Goal: Task Accomplishment & Management: Manage account settings

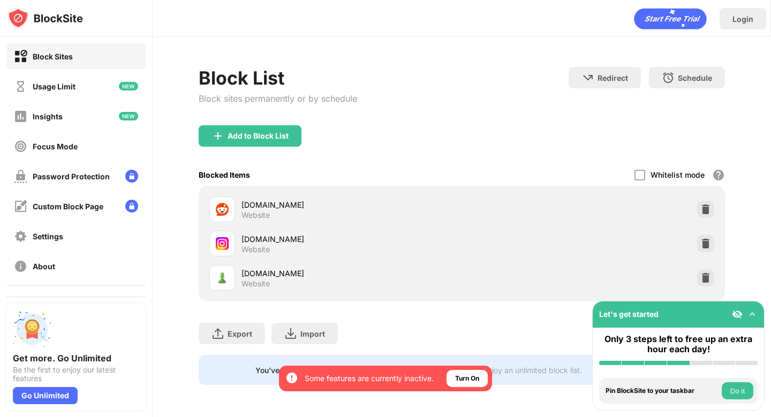
click at [558, 156] on div "Add to Block List" at bounding box center [462, 144] width 526 height 39
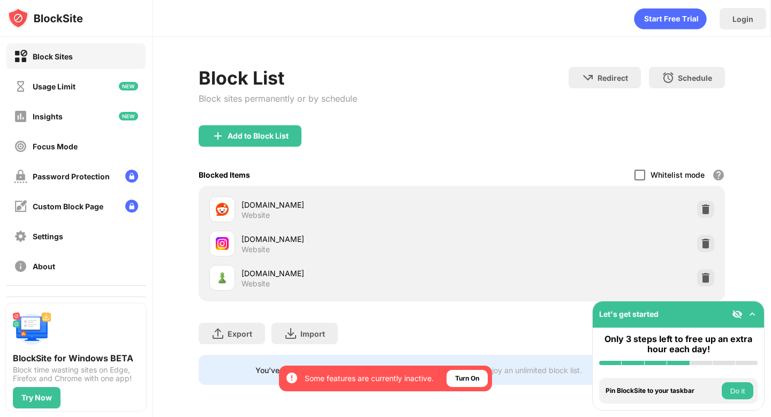
click at [639, 174] on div at bounding box center [639, 175] width 11 height 11
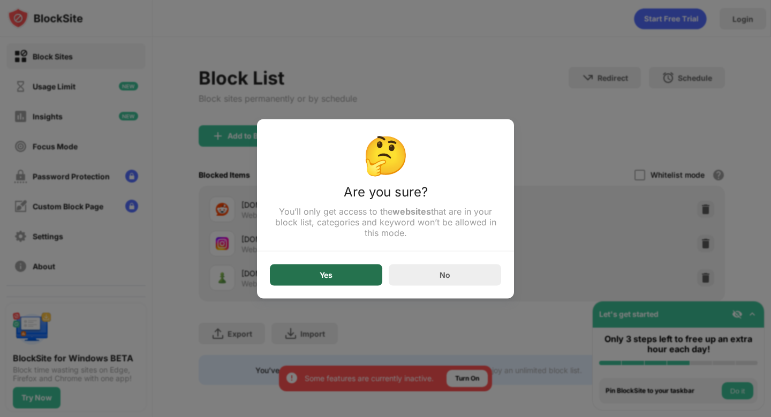
click at [333, 284] on div "Yes" at bounding box center [326, 274] width 112 height 21
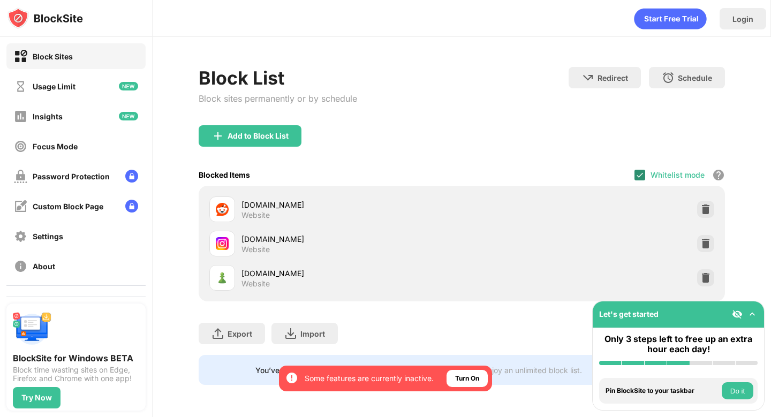
click at [641, 172] on img at bounding box center [639, 175] width 9 height 9
click at [640, 176] on div at bounding box center [639, 175] width 11 height 11
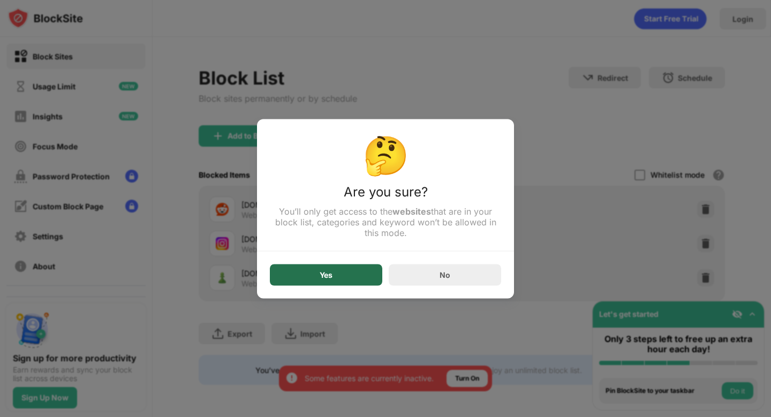
click at [352, 278] on div "Yes" at bounding box center [326, 274] width 112 height 21
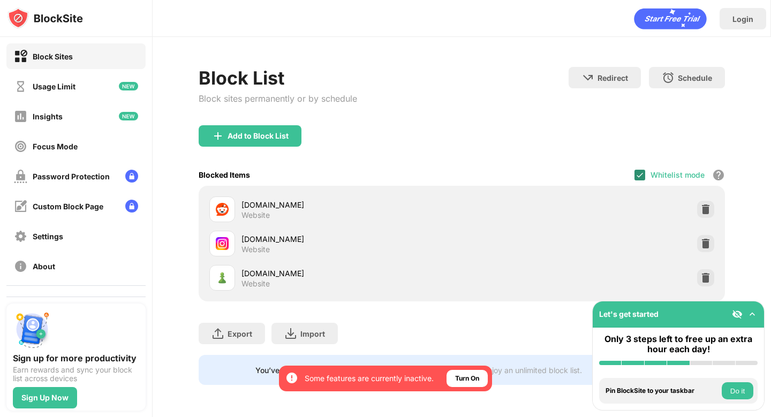
click at [640, 176] on img at bounding box center [639, 175] width 9 height 9
click at [642, 175] on div at bounding box center [639, 175] width 11 height 11
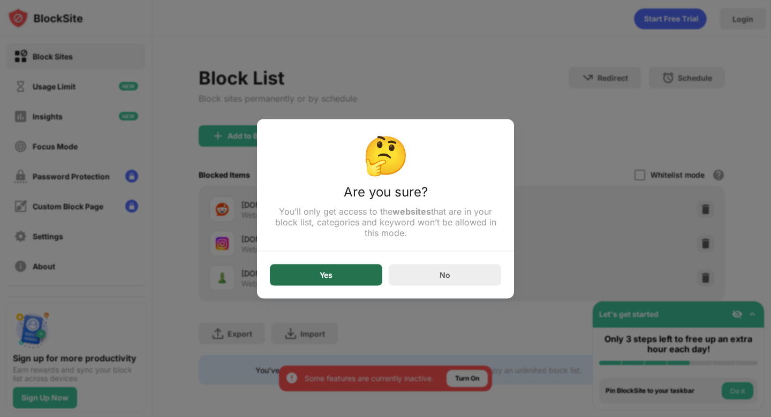
click at [304, 271] on div "Yes" at bounding box center [326, 274] width 112 height 21
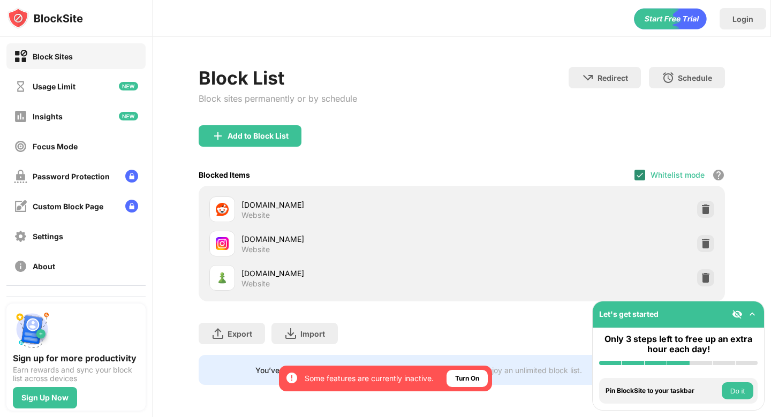
click at [641, 177] on img at bounding box center [639, 175] width 9 height 9
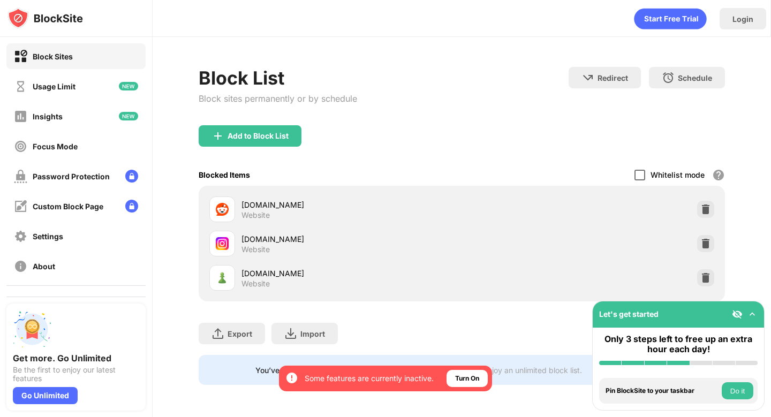
click at [642, 170] on div at bounding box center [639, 175] width 11 height 11
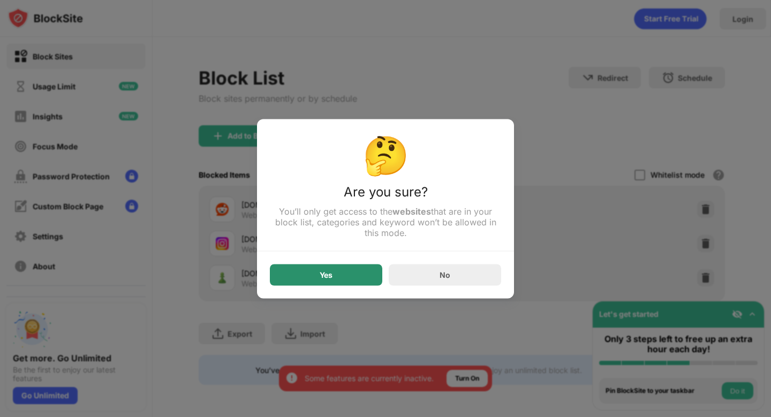
click at [366, 282] on div "Yes" at bounding box center [326, 274] width 112 height 21
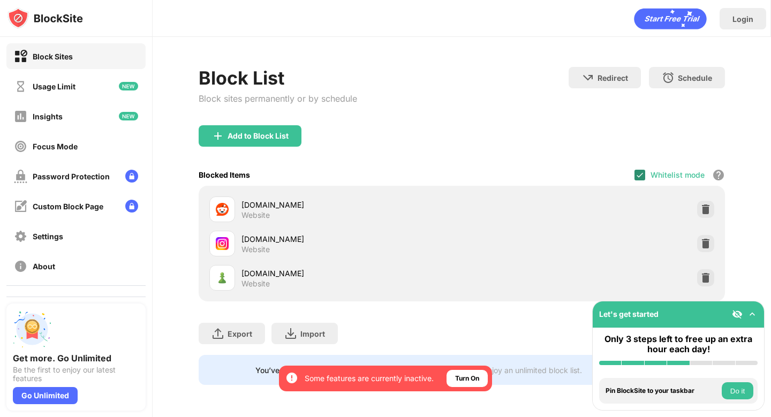
click at [641, 171] on img at bounding box center [639, 175] width 9 height 9
